Goal: Find contact information: Find contact information

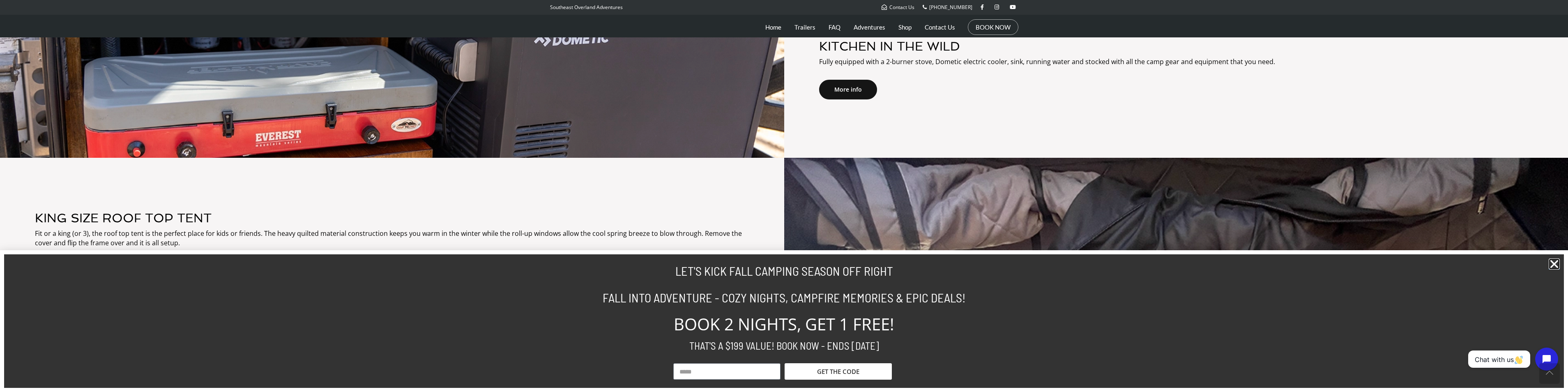
scroll to position [1399, 0]
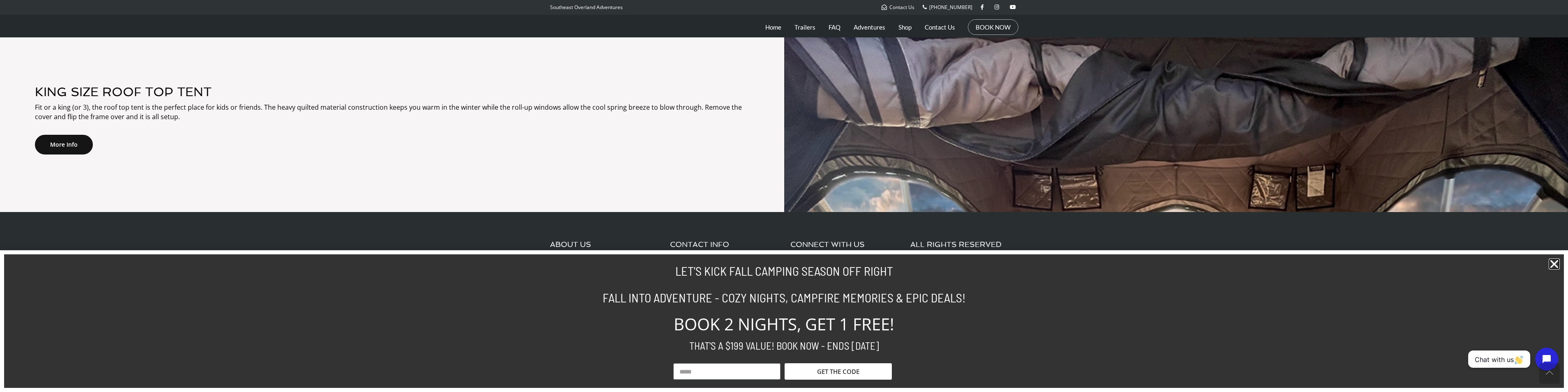
click at [1556, 262] on icon "Close" at bounding box center [1554, 264] width 11 height 11
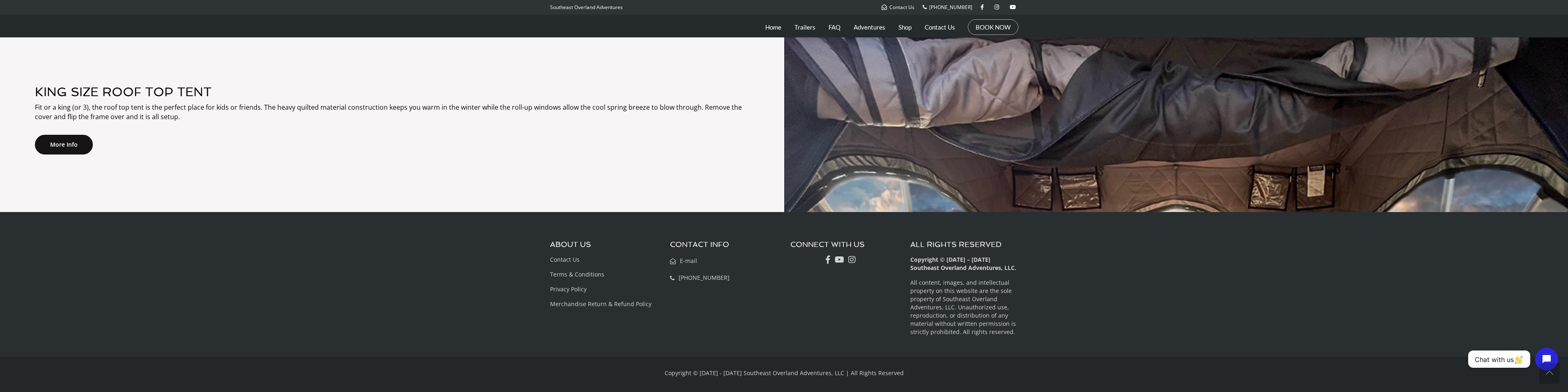
scroll to position [1359, 0]
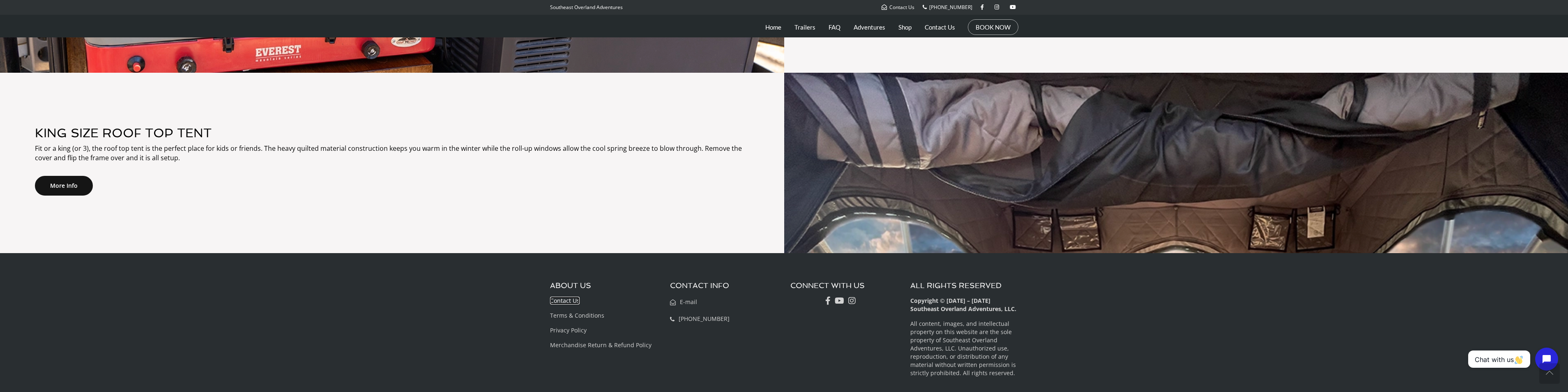
click at [565, 300] on link "Contact Us" at bounding box center [565, 300] width 30 height 8
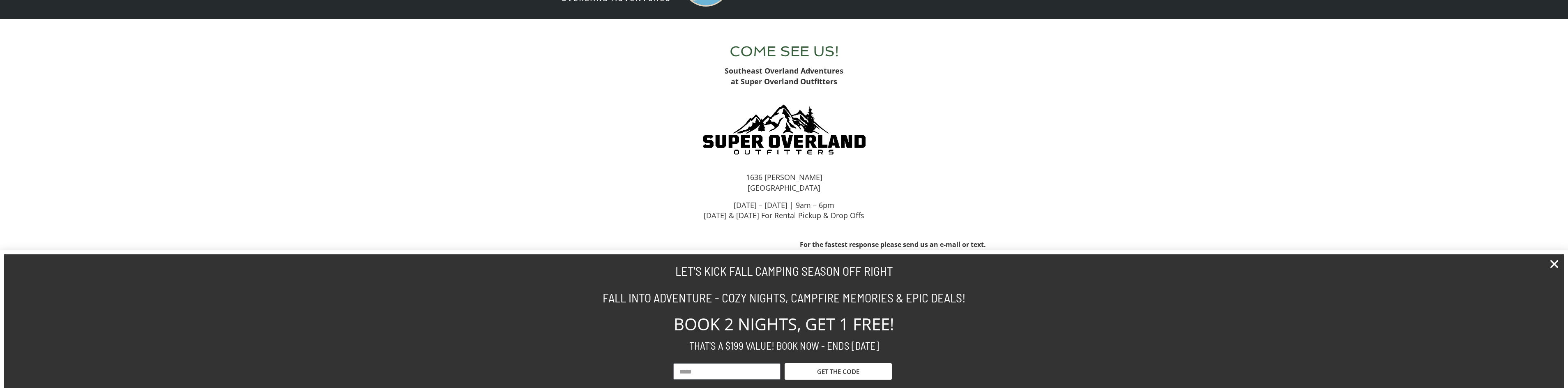
scroll to position [82, 0]
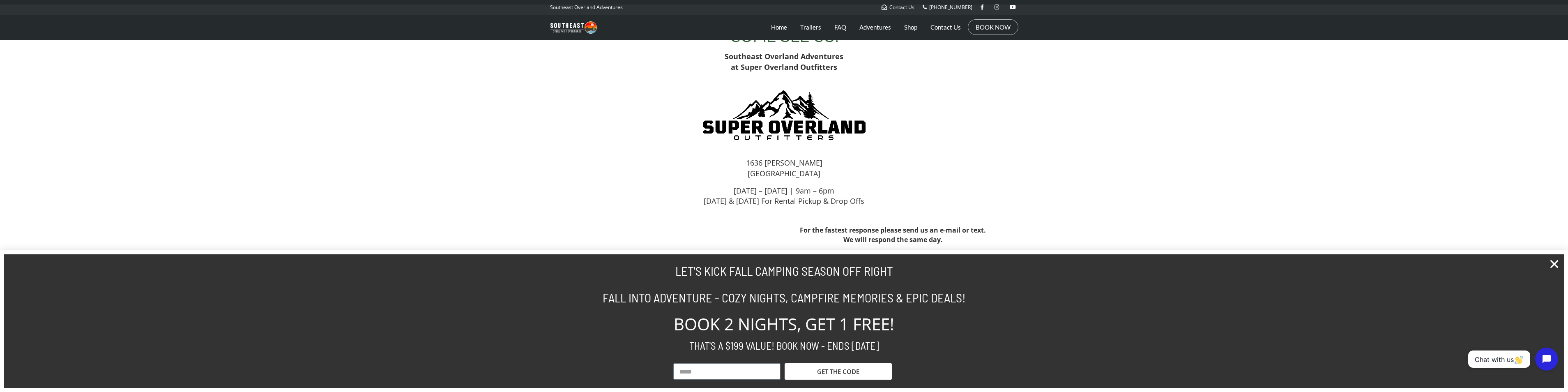
drag, startPoint x: 827, startPoint y: 173, endPoint x: 749, endPoint y: 160, distance: 79.1
click at [748, 161] on p "[STREET_ADDRESS][PERSON_NAME]" at bounding box center [784, 168] width 435 height 21
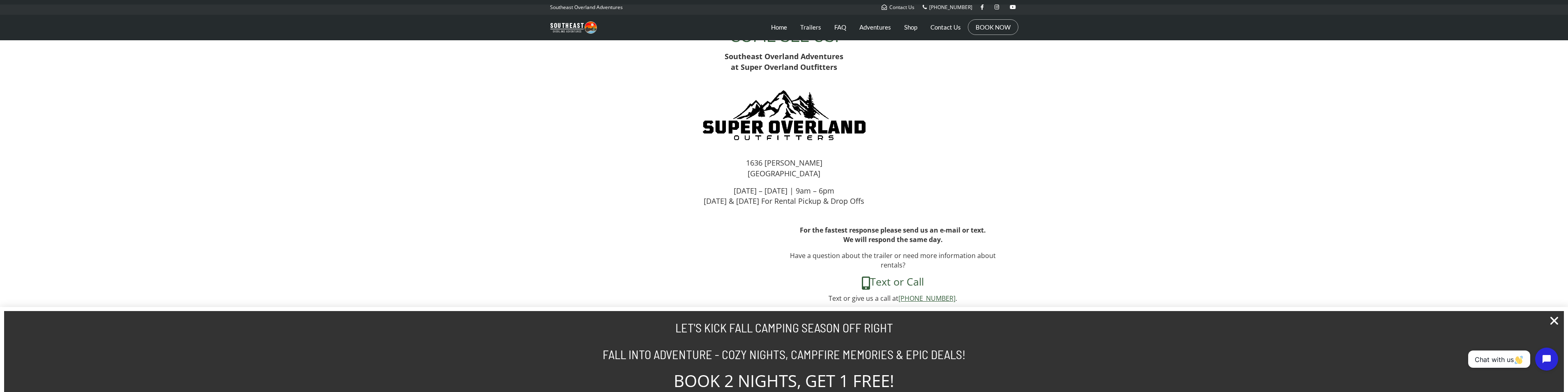
drag, startPoint x: 749, startPoint y: 160, endPoint x: 775, endPoint y: 159, distance: 26.0
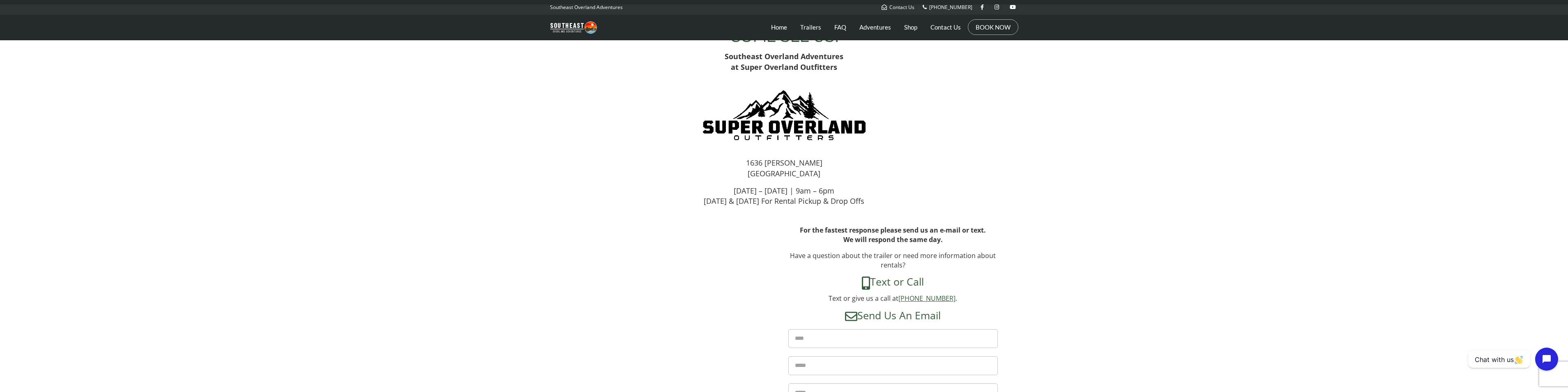
copy p "[STREET_ADDRESS][PERSON_NAME]"
